Goal: Register for event/course

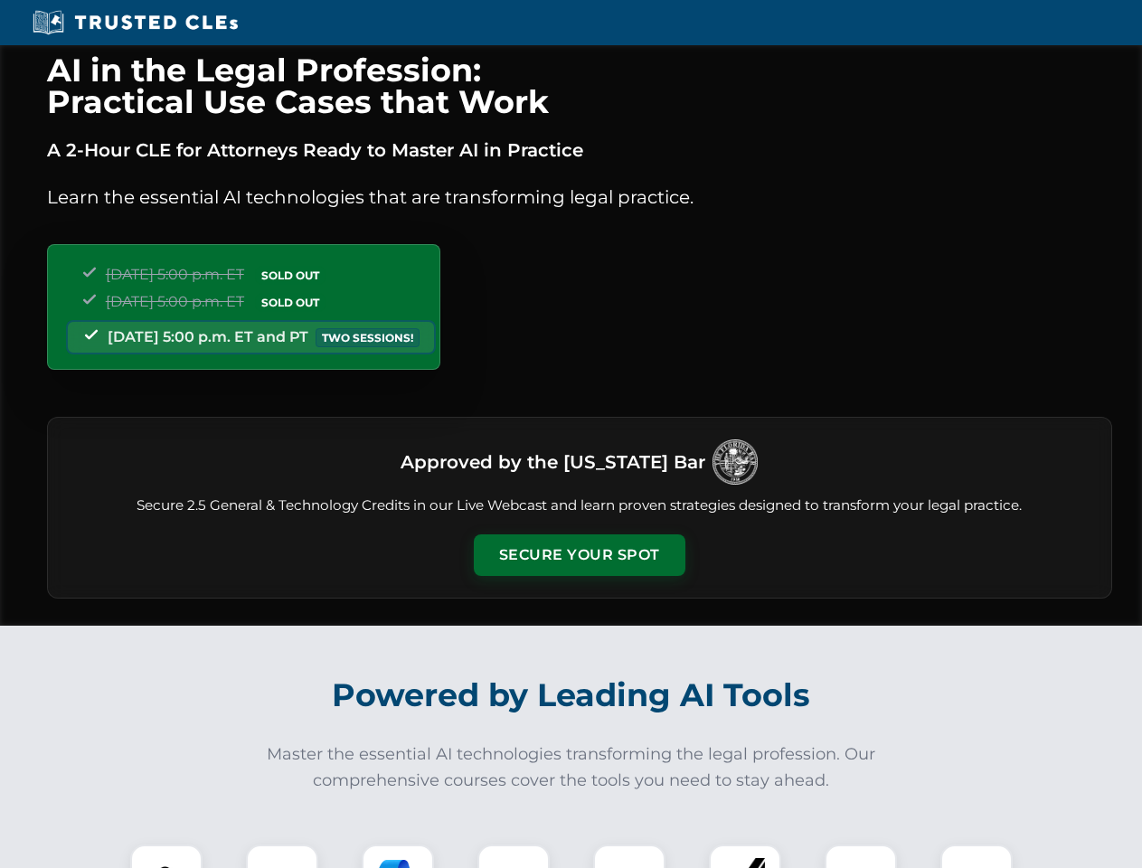
click at [579, 555] on button "Secure Your Spot" at bounding box center [580, 555] width 212 height 42
click at [166, 856] on img at bounding box center [166, 880] width 52 height 52
click at [282, 856] on div at bounding box center [282, 880] width 72 height 72
click at [398, 856] on div at bounding box center [398, 880] width 72 height 72
click at [513, 856] on img at bounding box center [513, 880] width 51 height 51
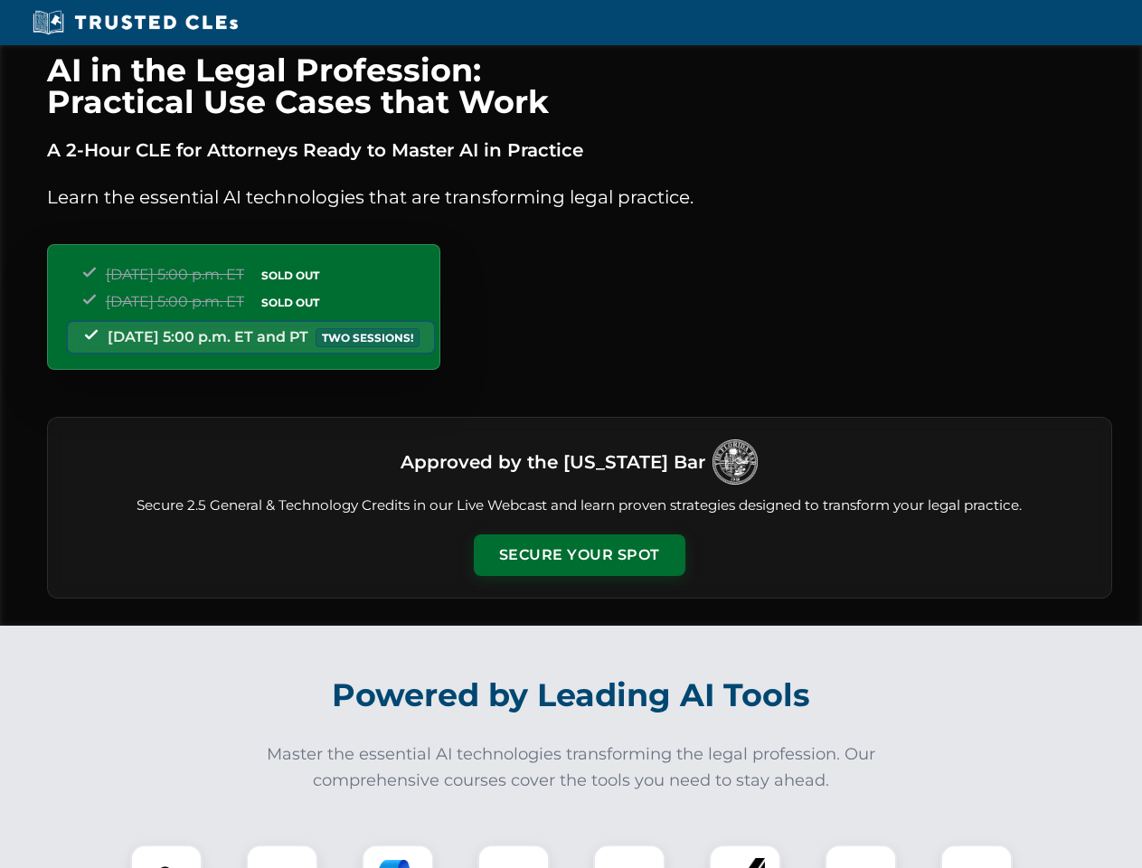
click at [629, 856] on div at bounding box center [629, 880] width 72 height 72
click at [745, 856] on div at bounding box center [745, 880] width 72 height 72
click at [861, 856] on img at bounding box center [860, 880] width 51 height 51
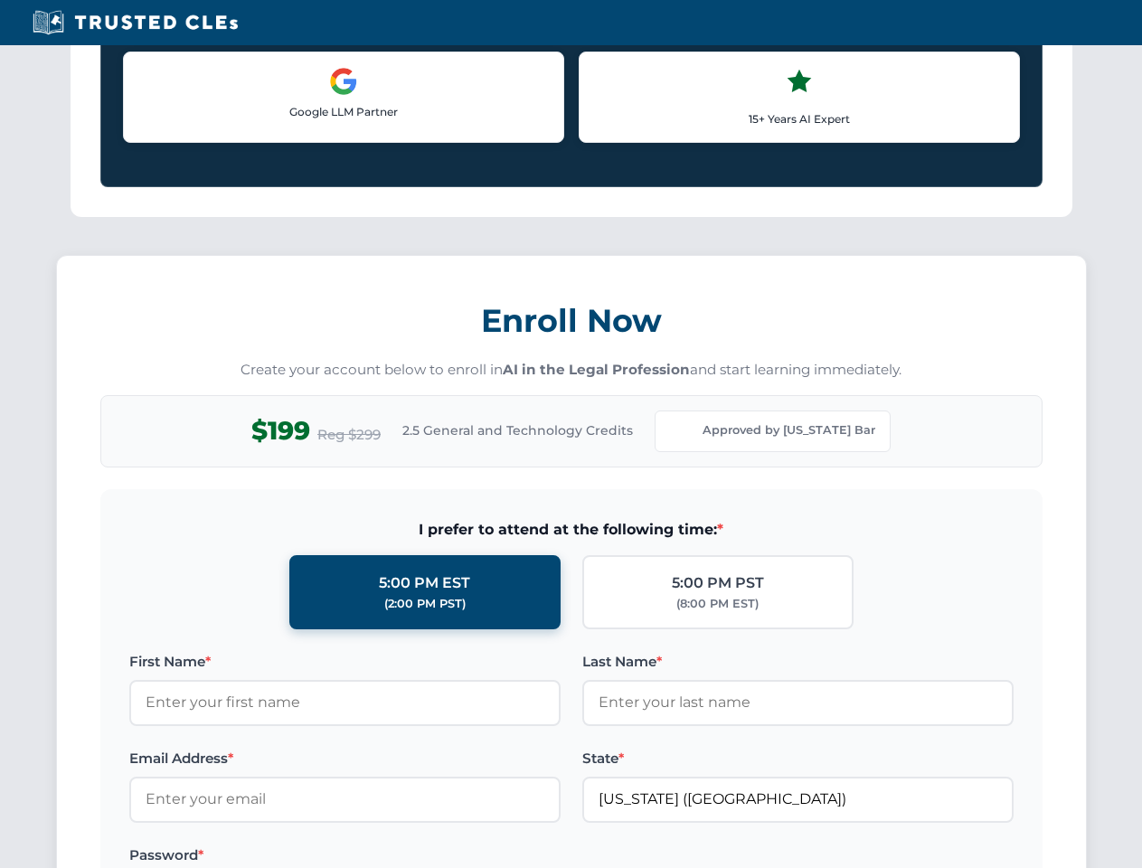
scroll to position [1568, 0]
